Goal: Find specific page/section: Find specific page/section

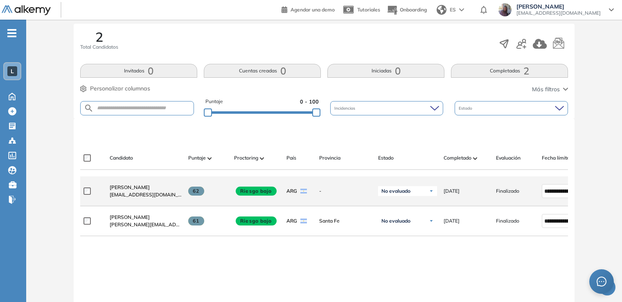
click at [134, 185] on div "[PERSON_NAME] [EMAIL_ADDRESS][DOMAIN_NAME]" at bounding box center [142, 191] width 79 height 28
click at [133, 194] on span "[EMAIL_ADDRESS][DOMAIN_NAME]" at bounding box center [146, 194] width 72 height 7
click at [132, 190] on span "[PERSON_NAME]" at bounding box center [130, 187] width 40 height 6
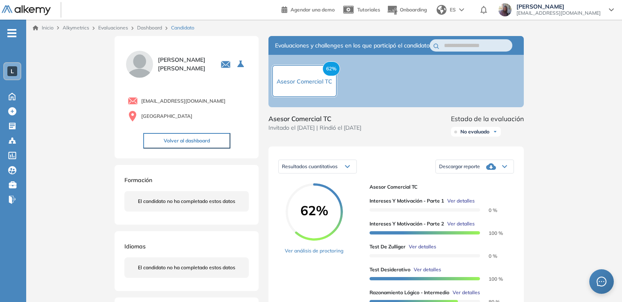
click at [185, 142] on button "Volver al dashboard" at bounding box center [186, 141] width 87 height 16
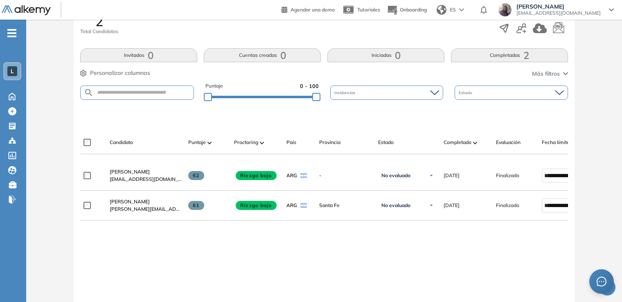
scroll to position [147, 0]
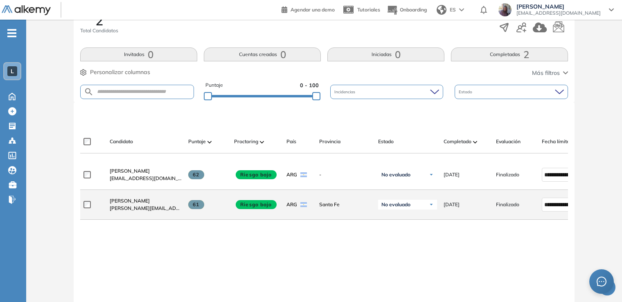
click at [120, 207] on span "[PERSON_NAME][EMAIL_ADDRESS][DOMAIN_NAME]" at bounding box center [146, 208] width 72 height 7
click at [119, 203] on span "[PERSON_NAME]" at bounding box center [130, 201] width 40 height 6
